Goal: Find specific page/section

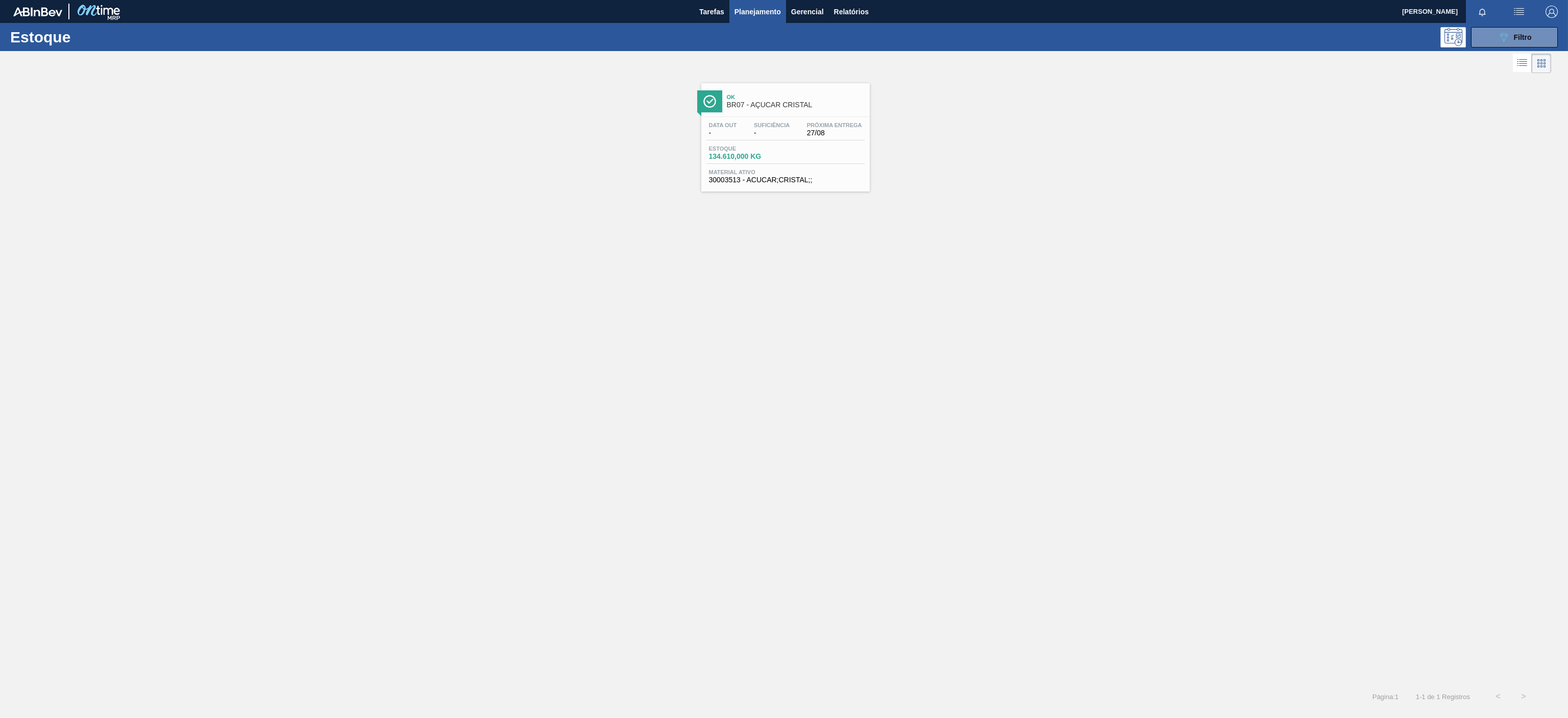
click at [1499, 60] on div at bounding box center [775, 63] width 1551 height 24
click at [1500, 48] on div "Estoque 089F7B8B-B2A5-4AFE-B5C0-19BA573D28AC Filtro" at bounding box center [784, 37] width 1568 height 28
click at [1491, 36] on button "089F7B8B-B2A5-4AFE-B5C0-19BA573D28AC Filtro" at bounding box center [1514, 37] width 87 height 21
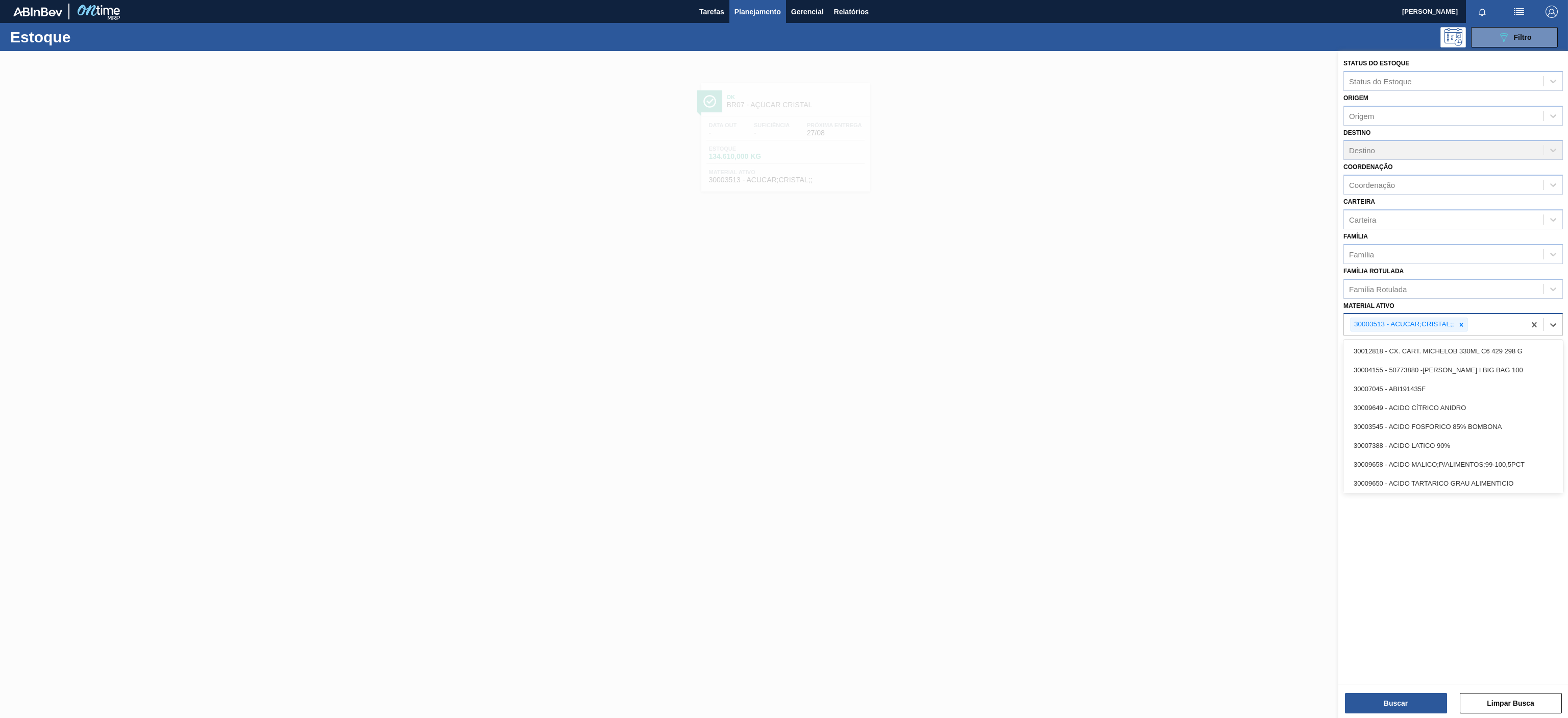
click at [1446, 315] on div "30003513 - ACUCAR;CRISTAL;;" at bounding box center [1435, 325] width 181 height 21
click at [1459, 328] on icon at bounding box center [1461, 325] width 7 height 7
paste ativo "30003014"
type ativo "30003014"
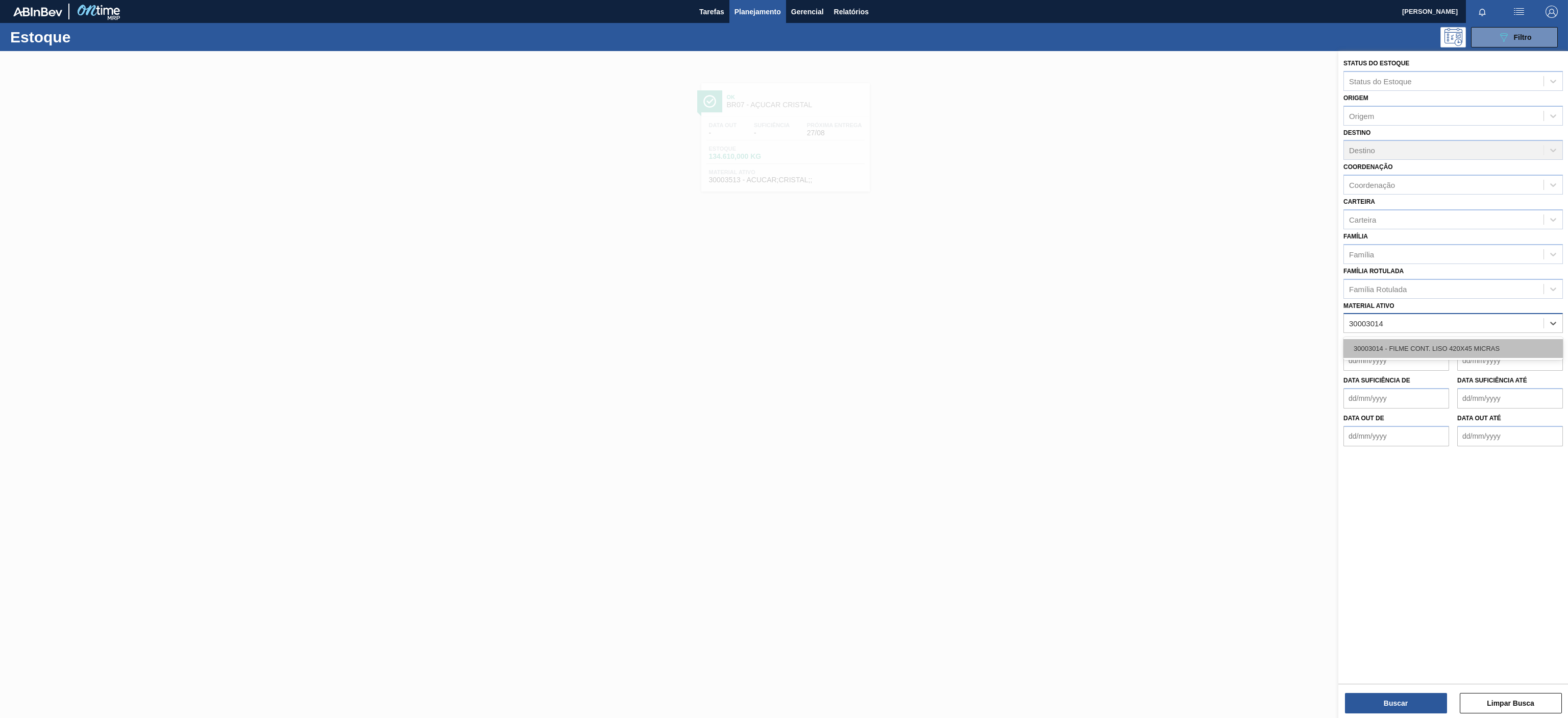
click at [1405, 353] on div "30003014 - FILME CONT. LISO 420X45 MICRAS" at bounding box center [1453, 348] width 220 height 19
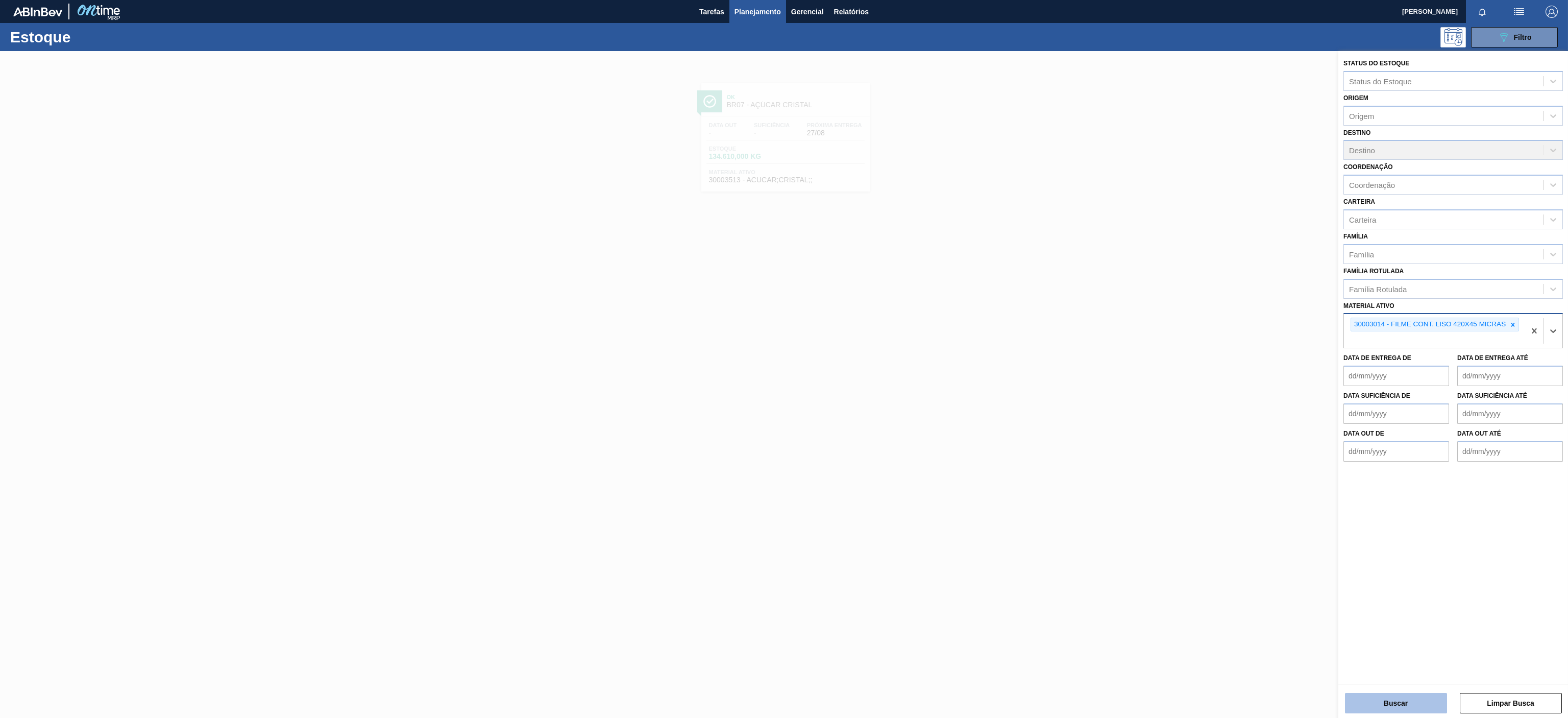
click at [1368, 698] on button "Buscar" at bounding box center [1396, 703] width 102 height 21
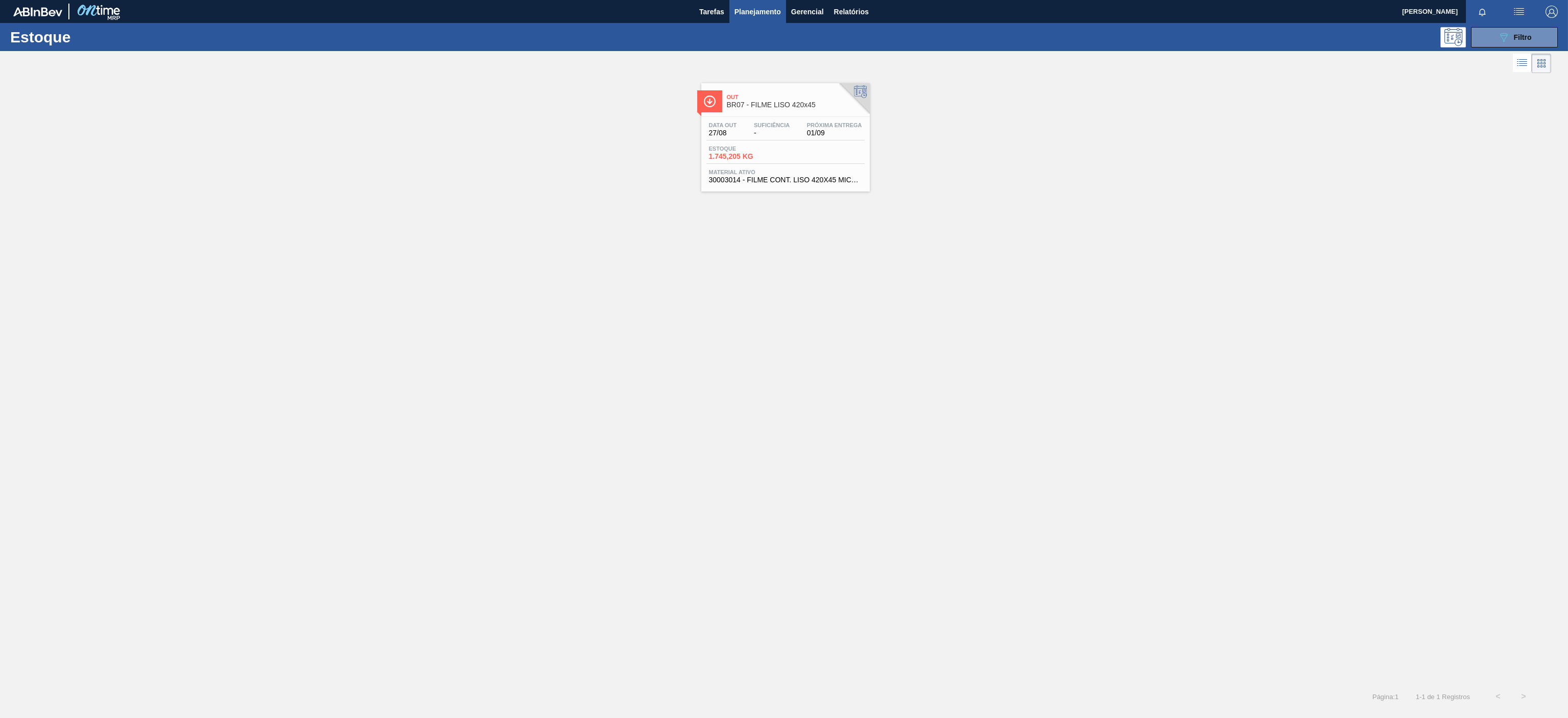
click at [808, 107] on span "BR07 - FILME LISO 420x45" at bounding box center [796, 105] width 138 height 8
